Goal: Manage account settings

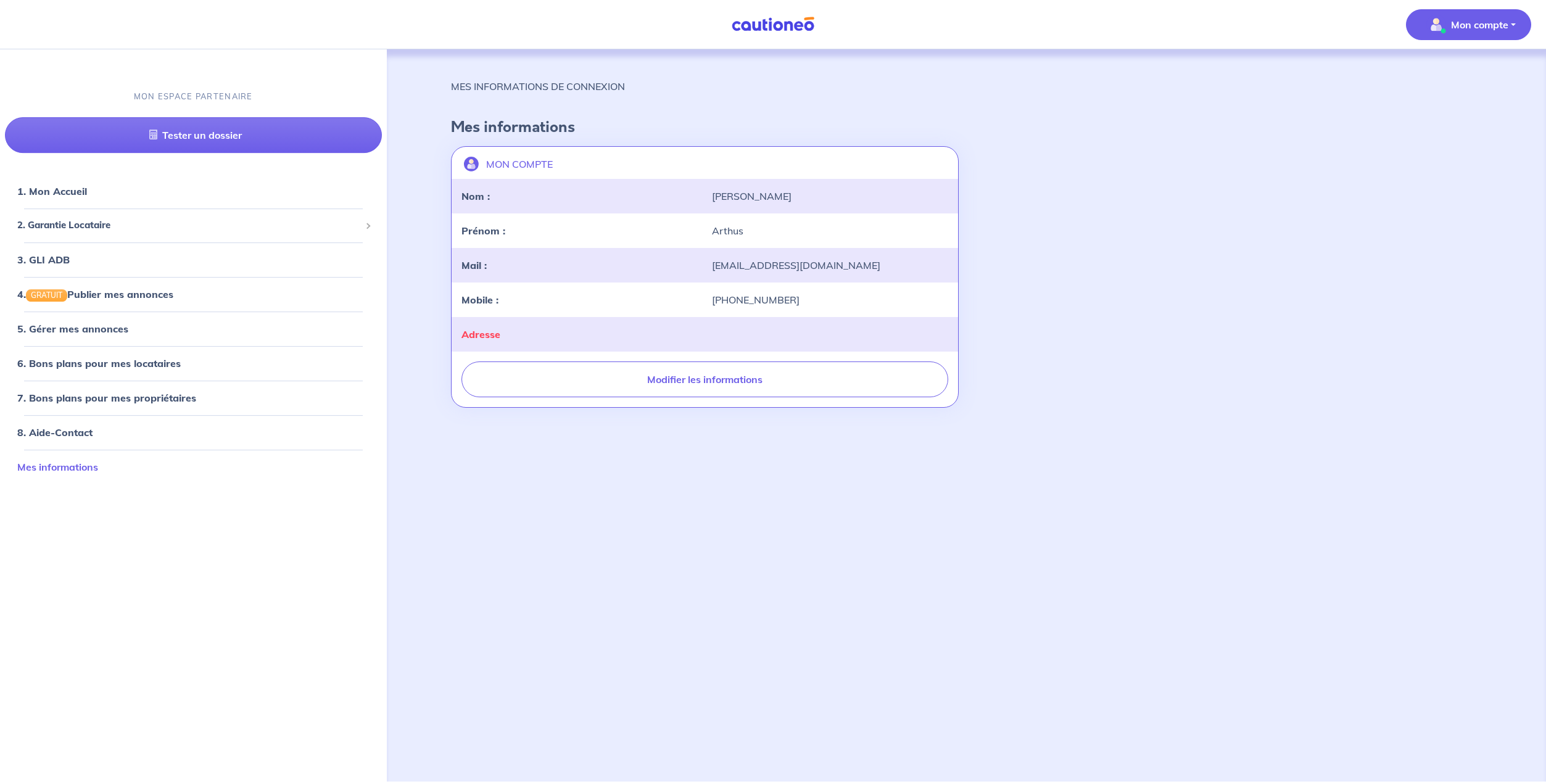
drag, startPoint x: 134, startPoint y: 472, endPoint x: 139, endPoint y: 465, distance: 8.6
click at [98, 471] on link "Mes informations" at bounding box center [57, 467] width 81 height 12
click at [80, 471] on link "Mes informations" at bounding box center [57, 467] width 81 height 12
click at [77, 472] on link "Mes informations" at bounding box center [57, 467] width 81 height 12
click at [754, 27] on img at bounding box center [773, 24] width 92 height 15
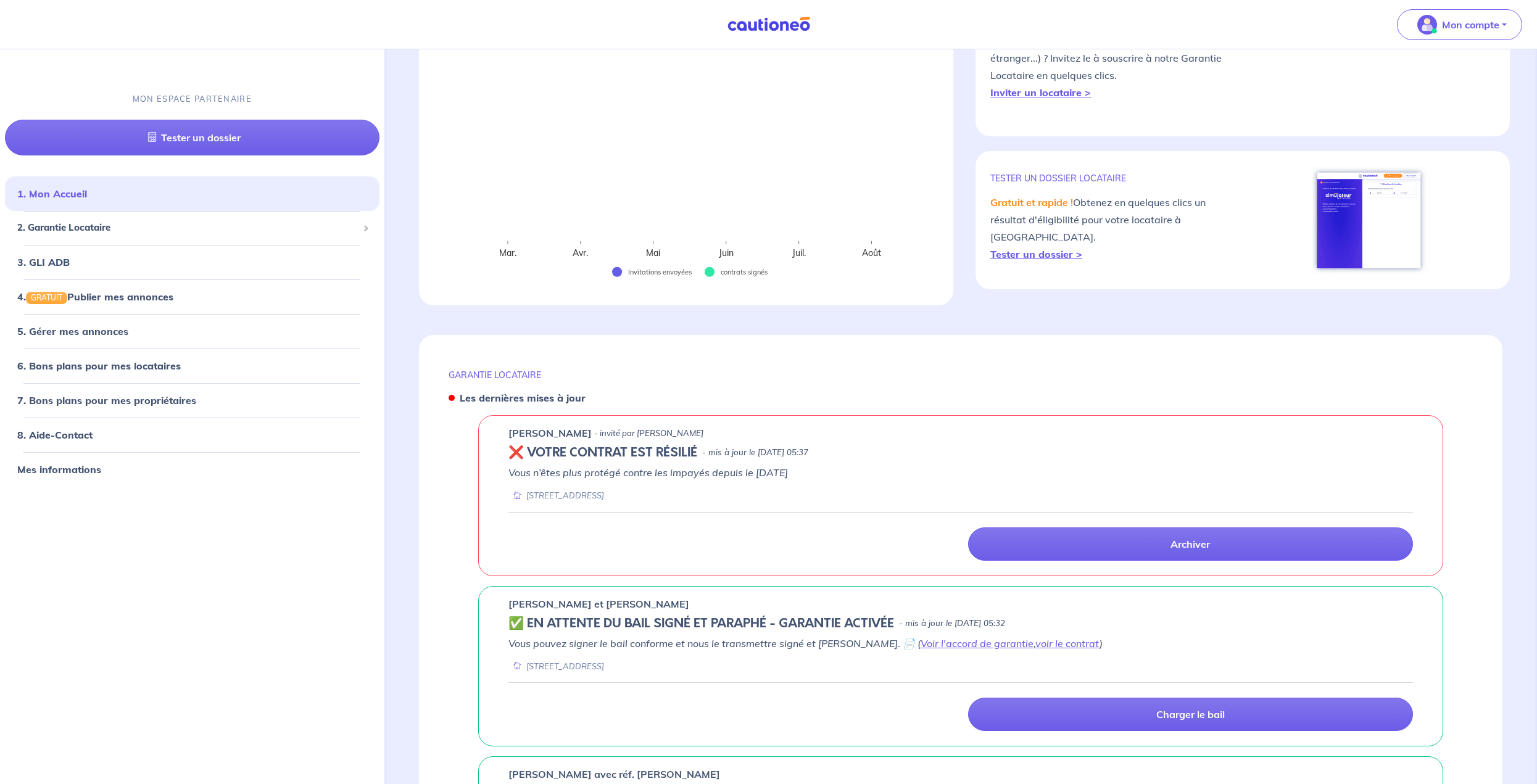
scroll to position [185, 0]
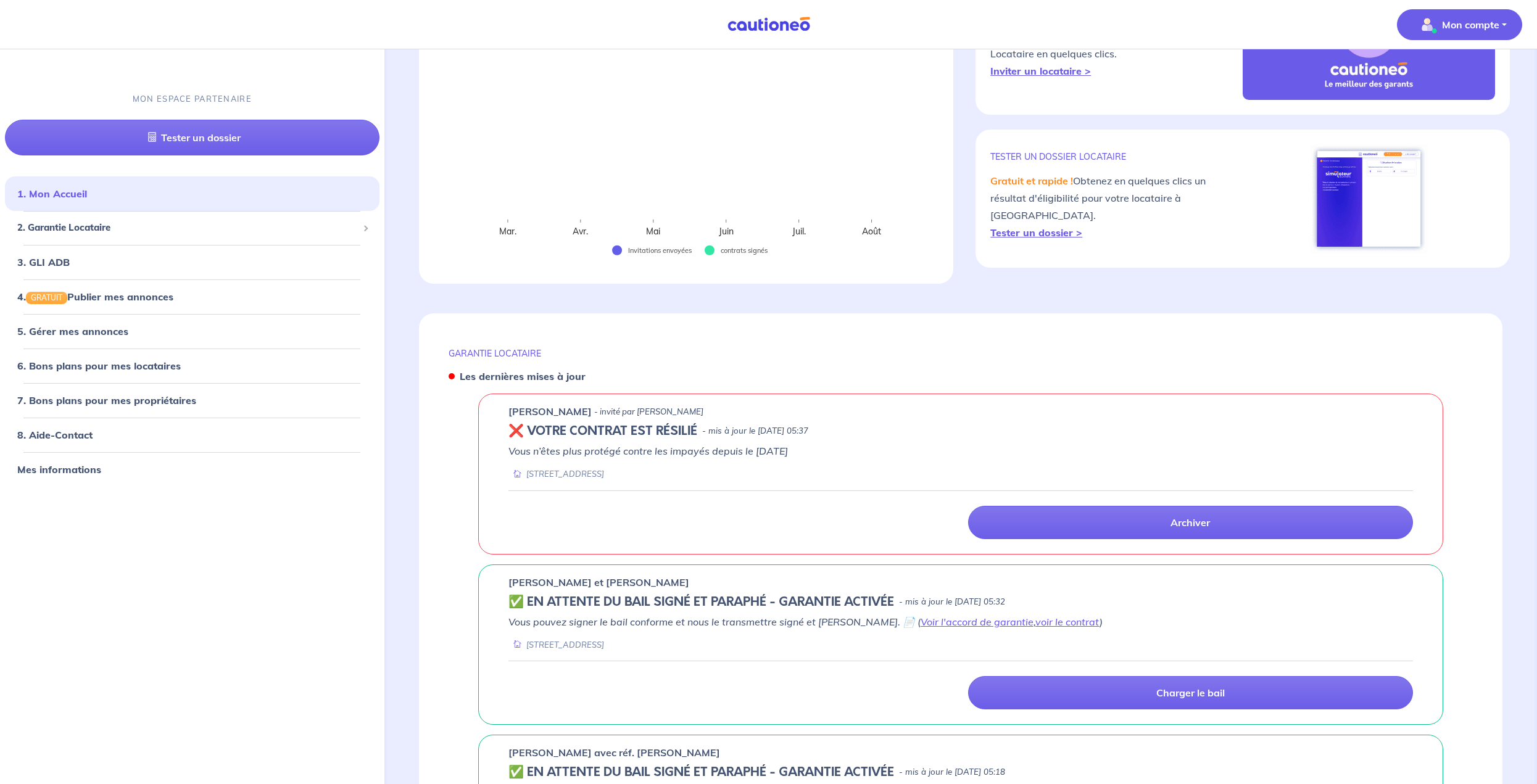
click at [1489, 26] on p "Mon compte" at bounding box center [1470, 25] width 57 height 15
click at [1459, 71] on link "Mes informations" at bounding box center [1447, 76] width 99 height 20
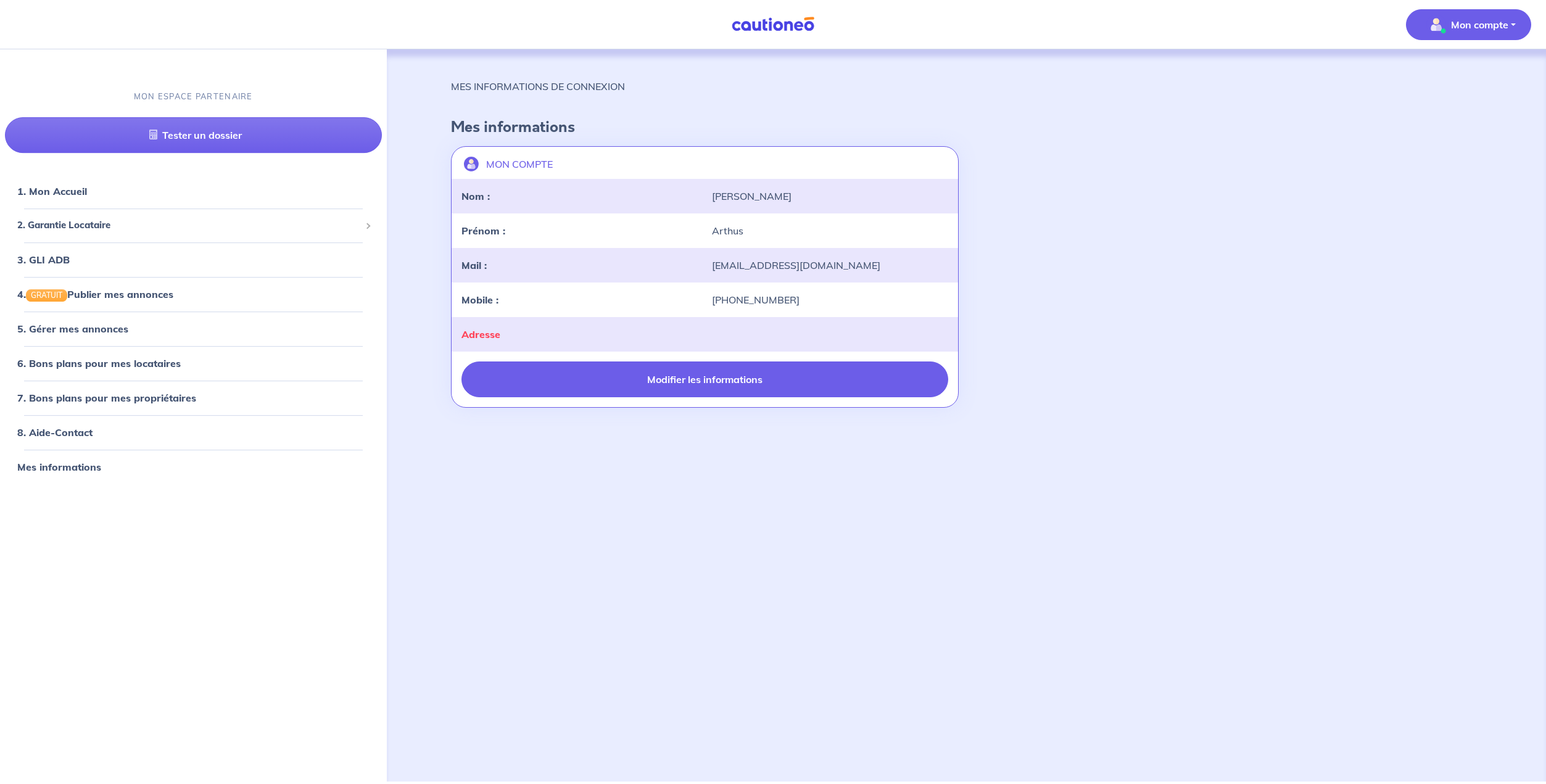
click at [770, 384] on button "Modifier les informations" at bounding box center [705, 379] width 487 height 36
select select "FR"
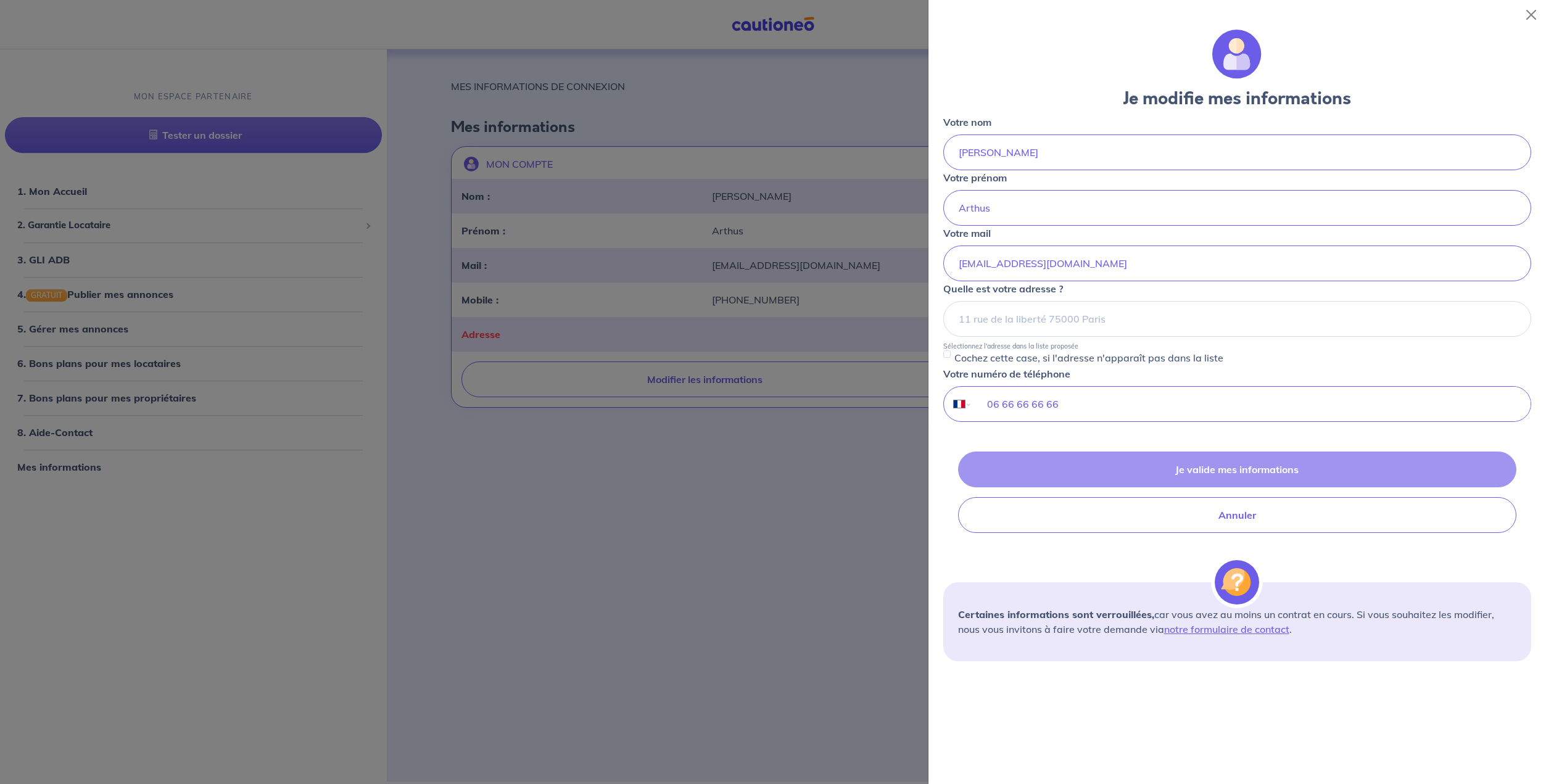
click at [751, 378] on div at bounding box center [773, 392] width 1546 height 784
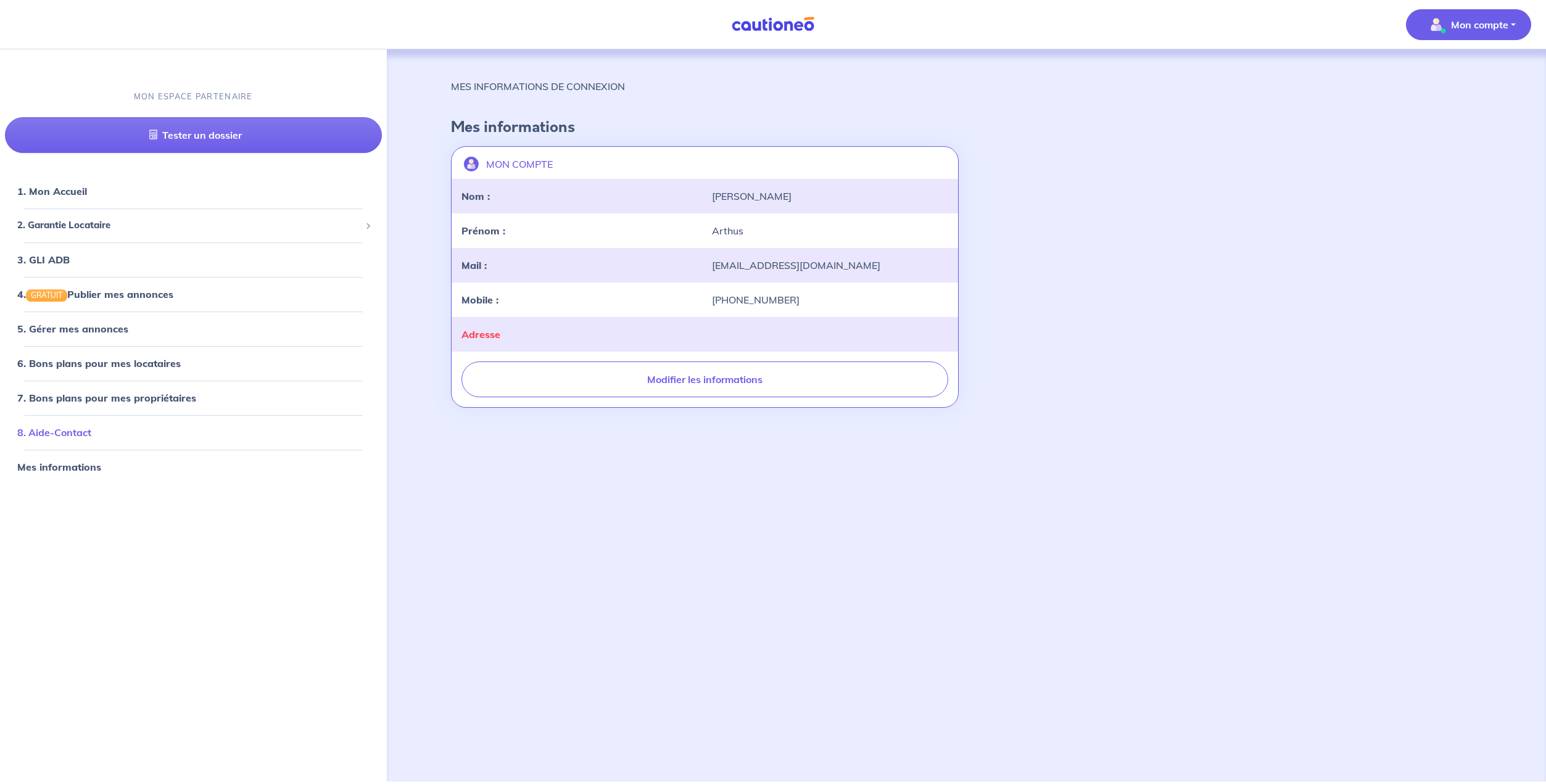
click at [92, 430] on link "8. Aide-Contact" at bounding box center [54, 432] width 74 height 12
click at [85, 193] on link "1. Mon Accueil" at bounding box center [51, 191] width 68 height 12
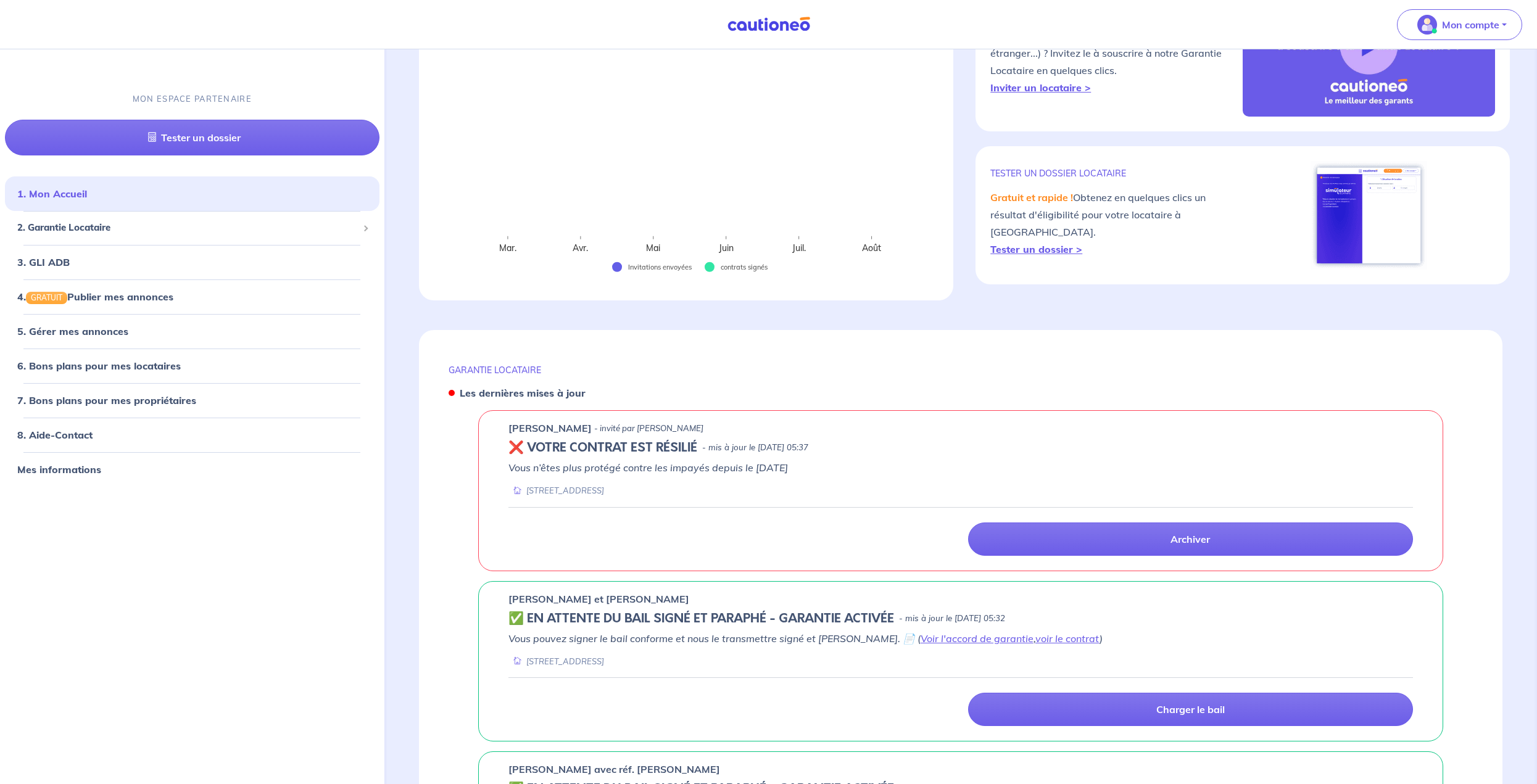
scroll to position [185, 0]
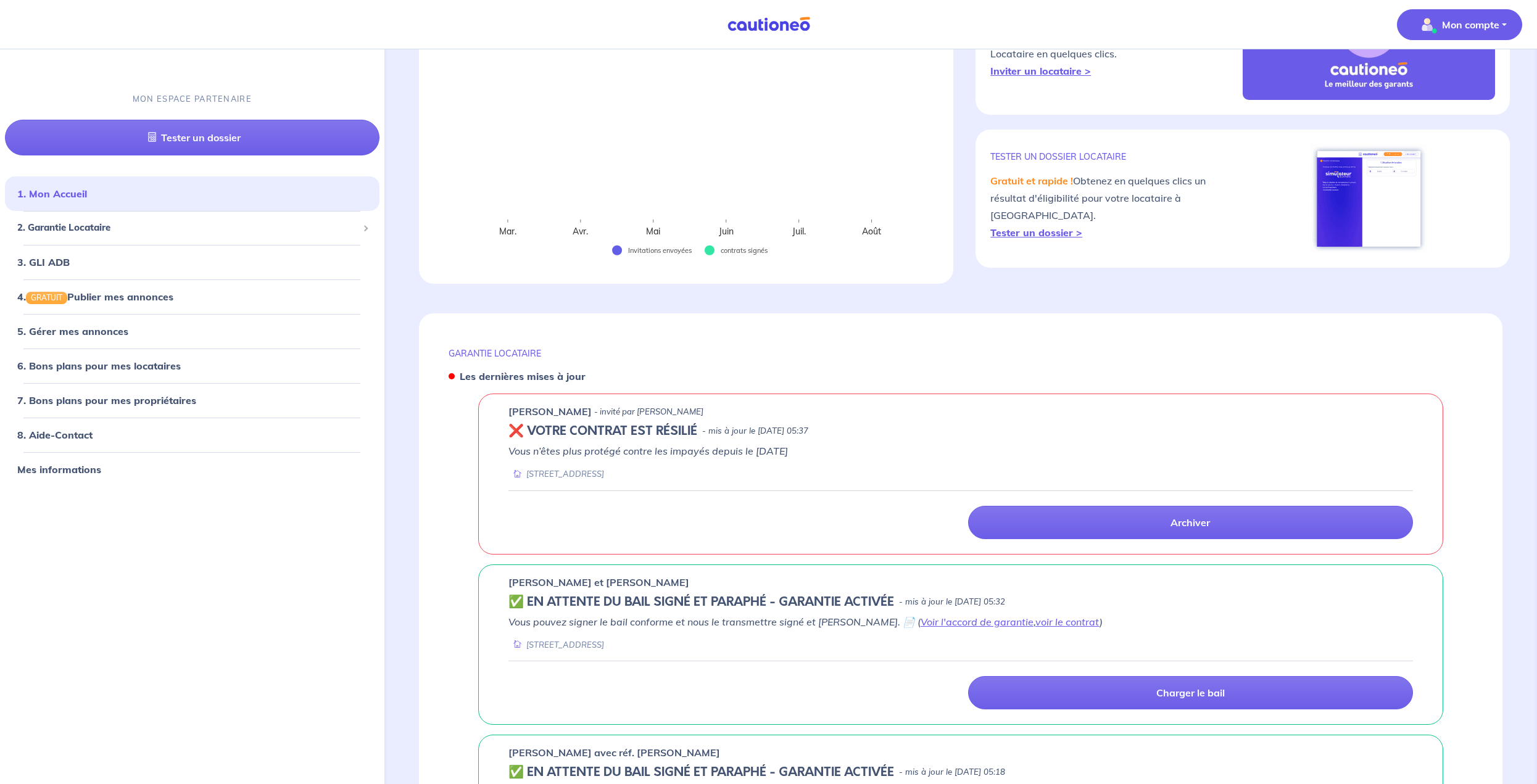
click at [1425, 34] on img "button" at bounding box center [1427, 25] width 20 height 20
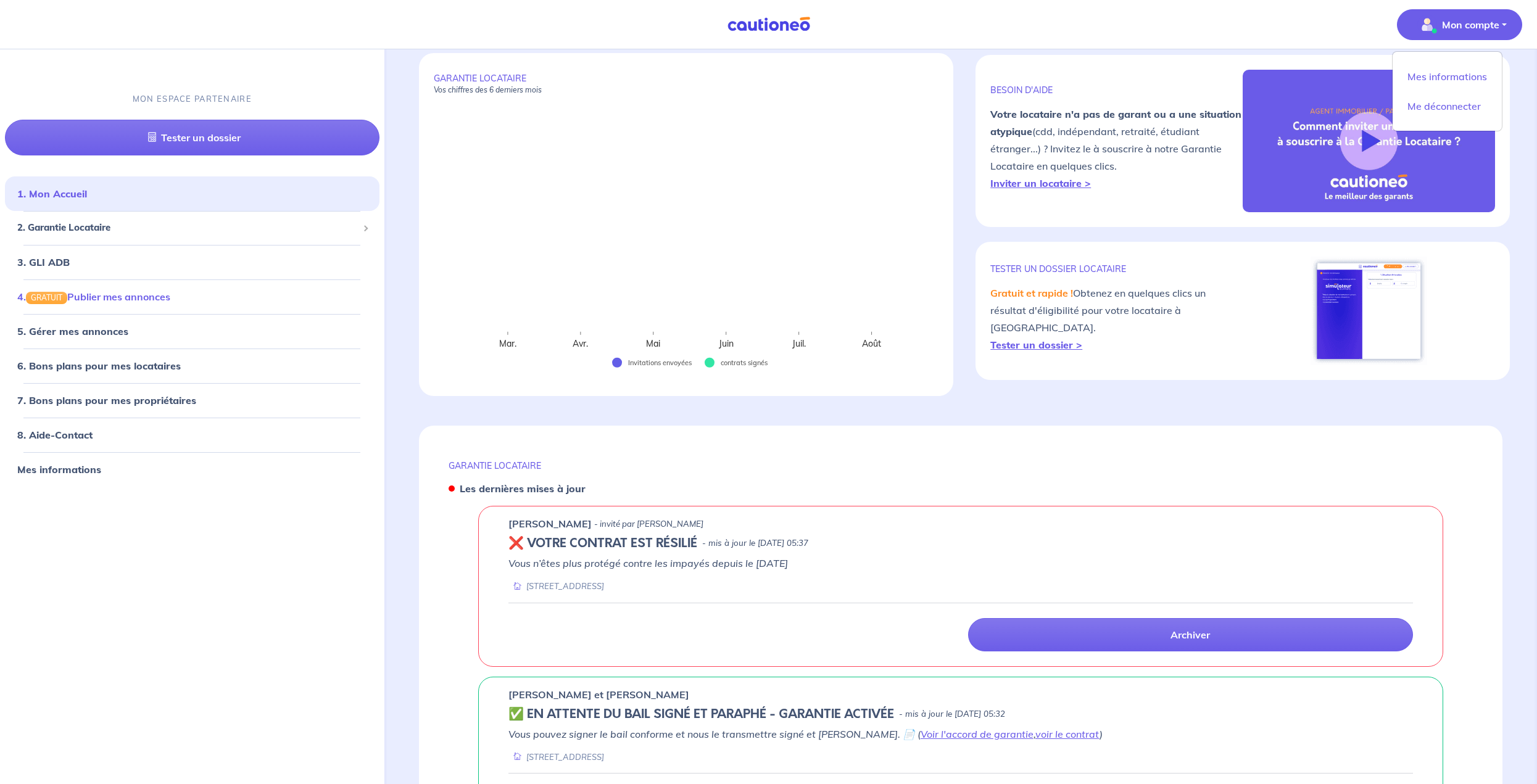
scroll to position [0, 0]
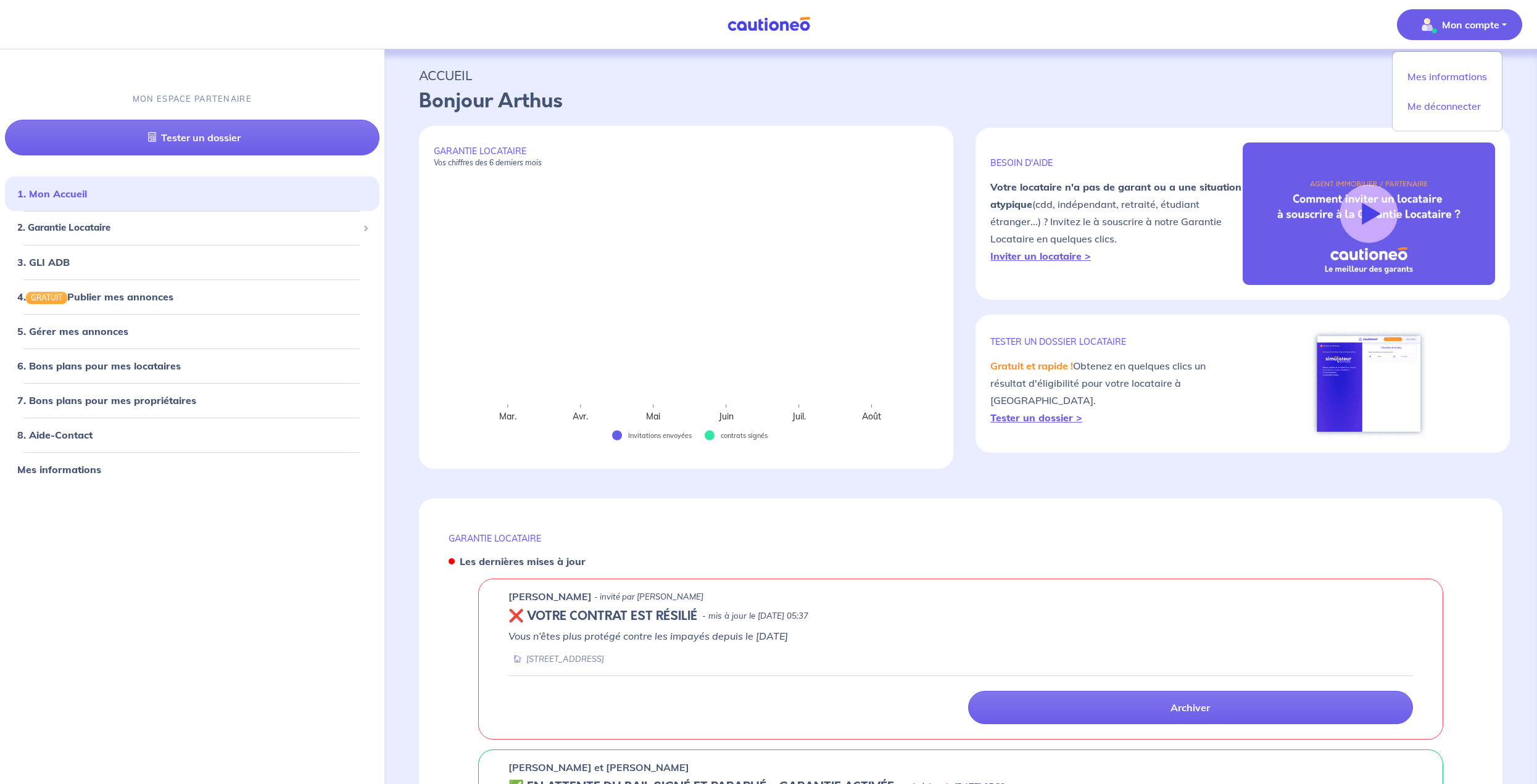
click at [252, 96] on div "MON ESPACE PARTENAIRE Tester un dossier" at bounding box center [192, 125] width 384 height 92
click at [232, 99] on p "MON ESPACE PARTENAIRE" at bounding box center [192, 98] width 119 height 12
click at [158, 104] on p "MON ESPACE PARTENAIRE" at bounding box center [192, 98] width 119 height 12
click at [1436, 25] on img "button" at bounding box center [1427, 25] width 20 height 20
